Goal: Transaction & Acquisition: Purchase product/service

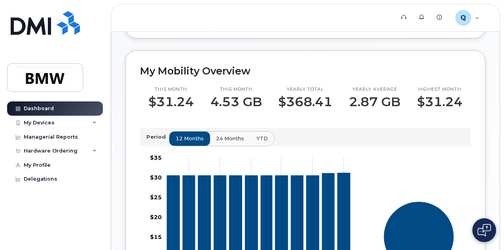
scroll to position [185, 0]
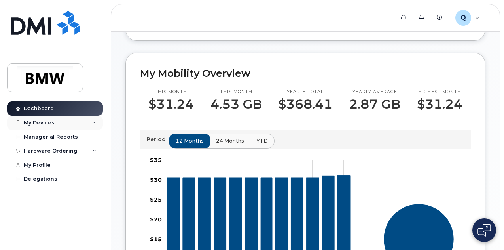
click at [71, 121] on div "My Devices" at bounding box center [55, 123] width 96 height 14
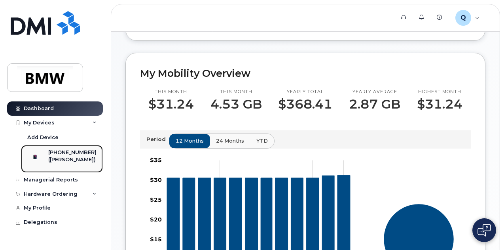
click at [76, 161] on div "([PERSON_NAME])" at bounding box center [72, 159] width 48 height 7
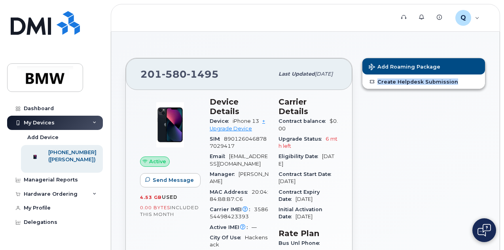
drag, startPoint x: 503, startPoint y: 56, endPoint x: 495, endPoint y: 78, distance: 23.4
click at [46, 197] on div "Hardware Ordering" at bounding box center [51, 194] width 54 height 6
click at [391, 63] on button "Add Roaming Package" at bounding box center [423, 66] width 123 height 16
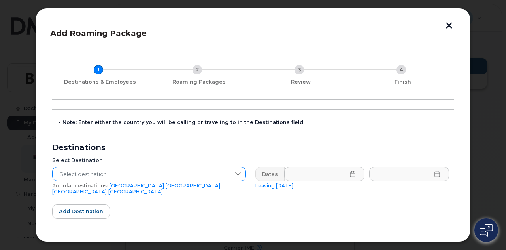
click at [185, 177] on span "Select destination" at bounding box center [142, 174] width 178 height 14
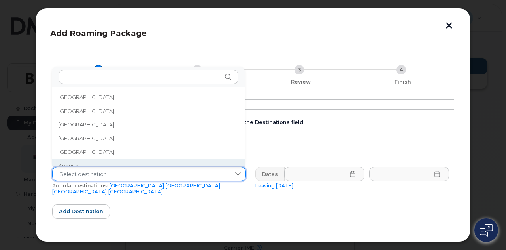
scroll to position [6, 0]
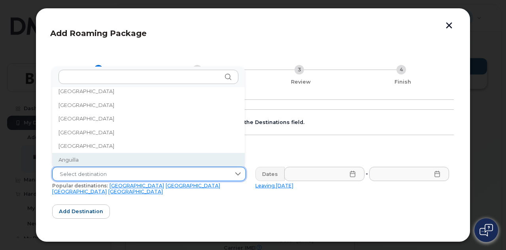
click at [173, 173] on span "Select destination" at bounding box center [142, 174] width 178 height 14
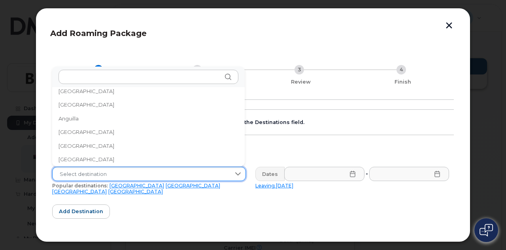
scroll to position [2563, 0]
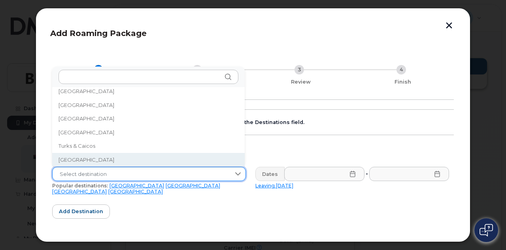
click at [173, 172] on span "Select destination" at bounding box center [142, 174] width 178 height 14
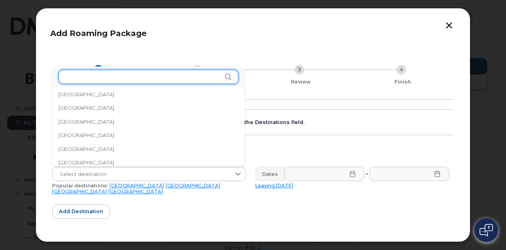
click at [140, 76] on input "text" at bounding box center [149, 77] width 180 height 14
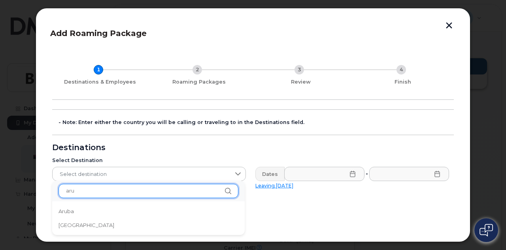
scroll to position [0, 0]
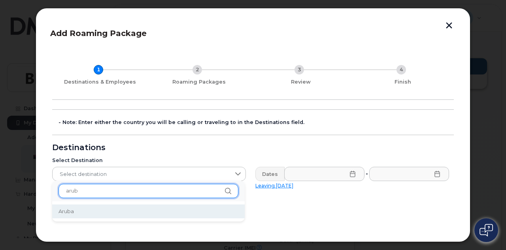
type input "arub"
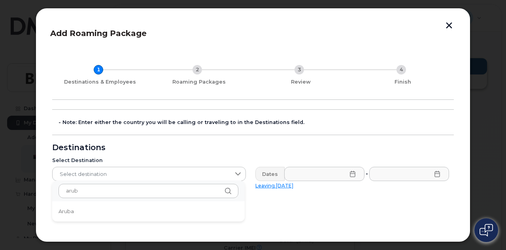
click at [83, 209] on li "Aruba" at bounding box center [148, 211] width 193 height 14
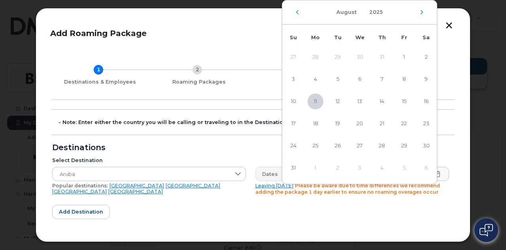
click at [313, 107] on span "11" at bounding box center [316, 101] width 16 height 16
type input "[DATE]"
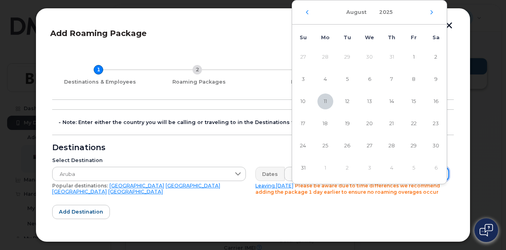
click at [351, 121] on span "19" at bounding box center [348, 124] width 16 height 16
type input "[DATE]"
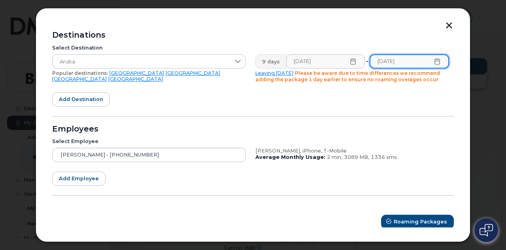
scroll to position [115, 0]
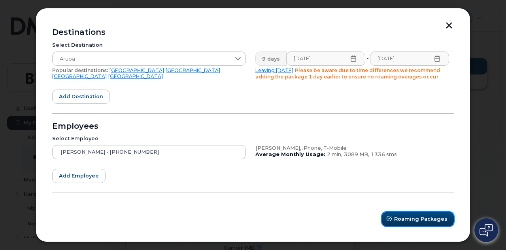
click at [397, 218] on span "Roaming Packages" at bounding box center [420, 219] width 53 height 8
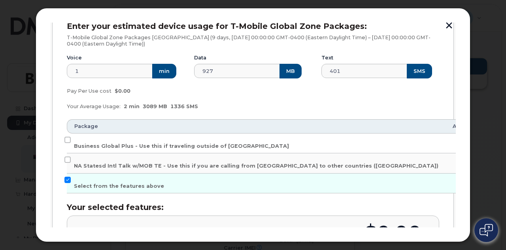
click at [159, 150] on td "Business Global Plus - Use this if traveling outside of [GEOGRAPHIC_DATA]" at bounding box center [256, 143] width 379 height 20
click at [66, 137] on input "Business Global Plus - Use this if traveling outside of [GEOGRAPHIC_DATA]" at bounding box center [67, 140] width 6 height 6
checkbox input "true"
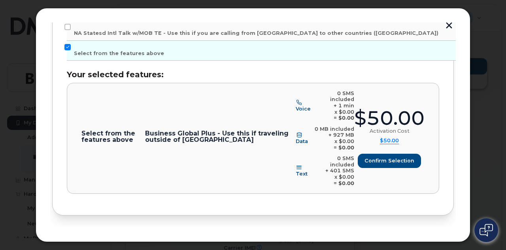
scroll to position [261, 0]
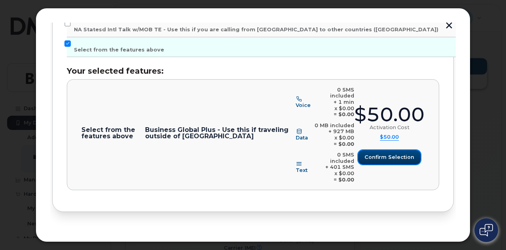
click at [387, 153] on span "Confirm selection" at bounding box center [390, 157] width 50 height 8
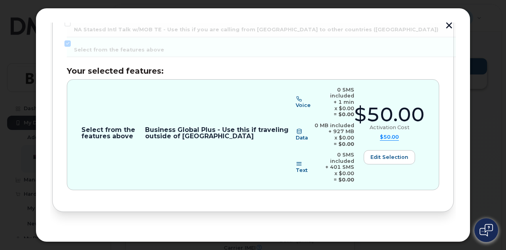
click at [428, 234] on span "Review" at bounding box center [432, 238] width 20 height 8
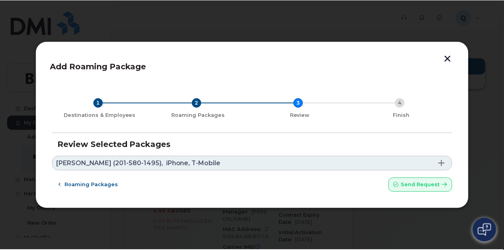
scroll to position [0, 0]
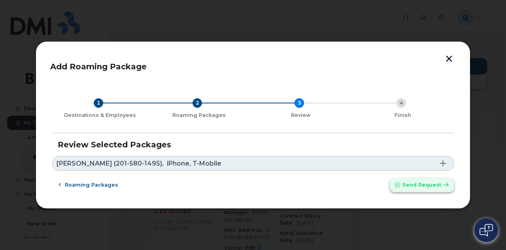
click at [421, 182] on span "Send request" at bounding box center [422, 185] width 39 height 8
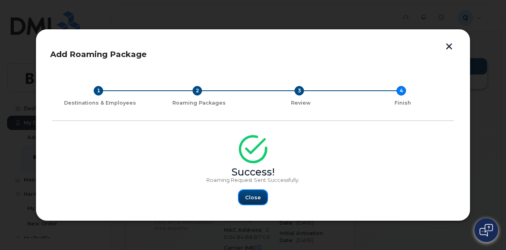
click at [251, 197] on span "Close" at bounding box center [253, 197] width 16 height 8
